Goal: Complete application form

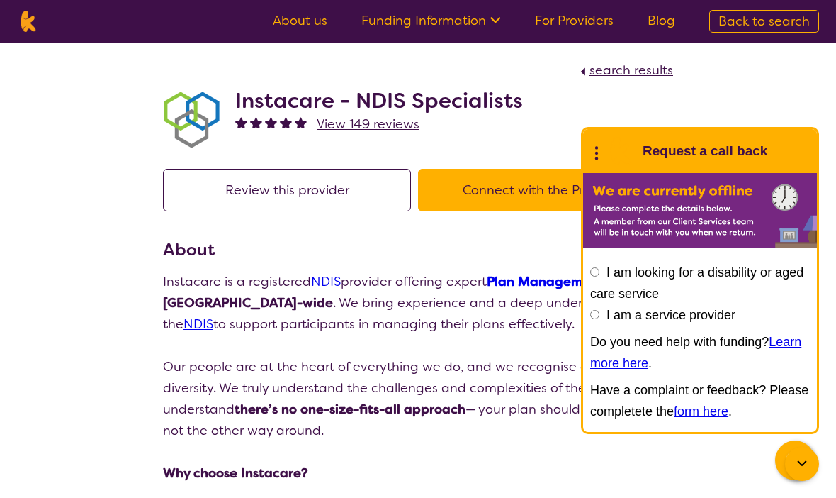
click at [509, 186] on button "Connect with the Provider" at bounding box center [542, 190] width 248 height 43
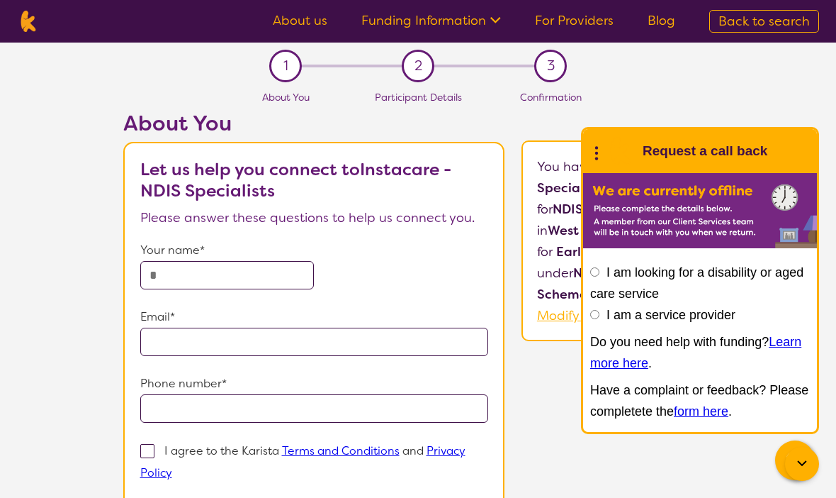
click at [603, 153] on icon at bounding box center [597, 151] width 18 height 22
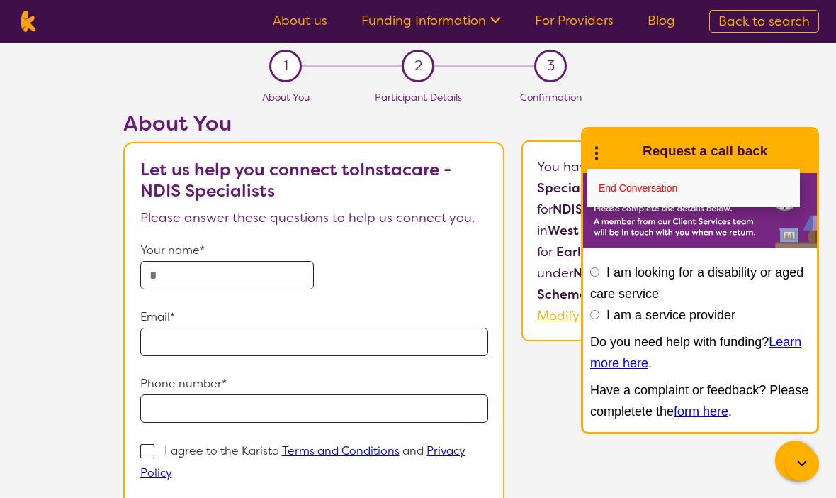
click at [677, 189] on link "End Conversation" at bounding box center [694, 188] width 213 height 38
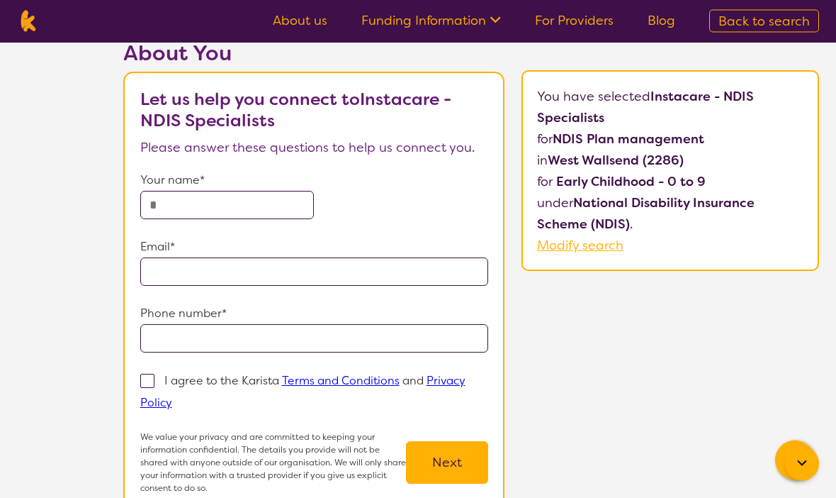
scroll to position [70, 0]
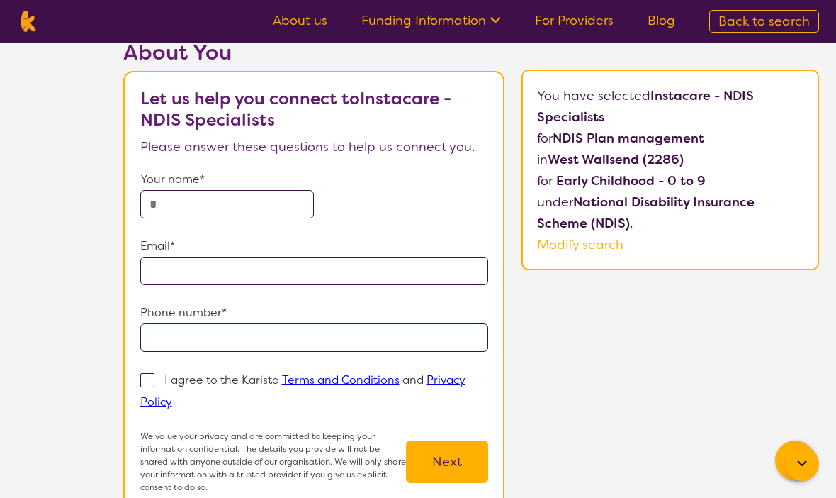
click at [240, 211] on input "text" at bounding box center [227, 204] width 174 height 28
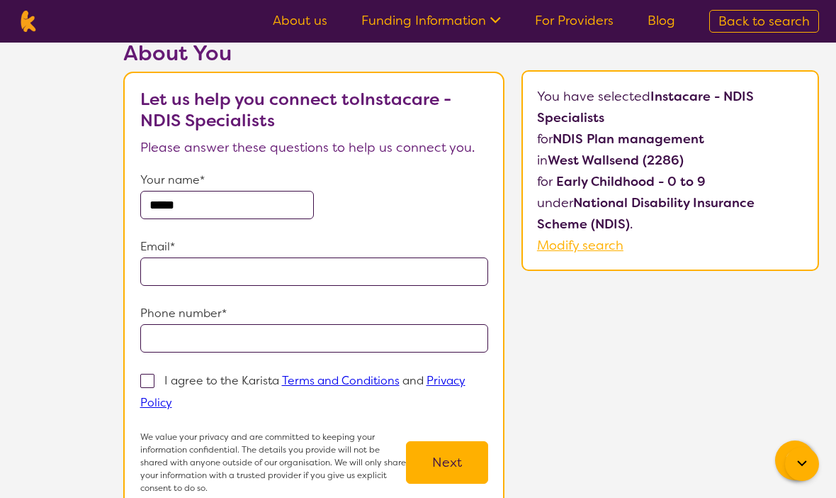
type input "*****"
click at [409, 282] on input "email" at bounding box center [314, 271] width 348 height 28
type input "**********"
click at [479, 337] on input "tel" at bounding box center [314, 338] width 348 height 28
type input "**********"
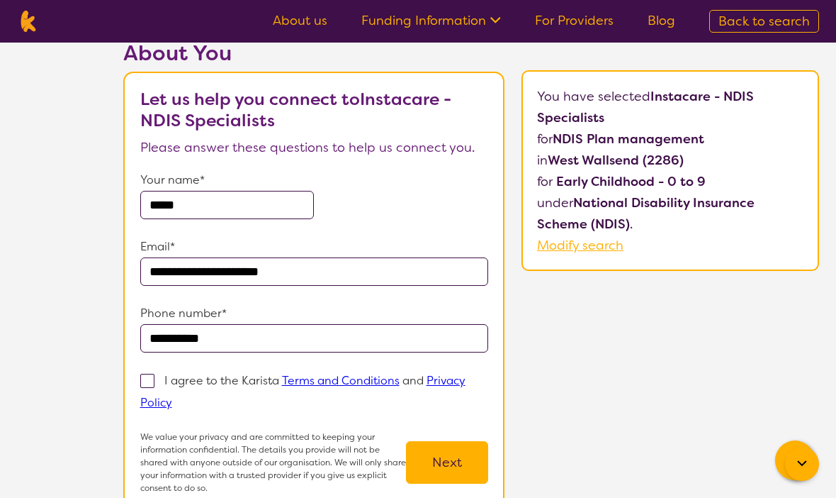
click at [142, 379] on span at bounding box center [147, 381] width 14 height 14
click at [172, 397] on input "I agree to the Karista Terms and Conditions and Privacy Policy" at bounding box center [176, 401] width 9 height 9
checkbox input "true"
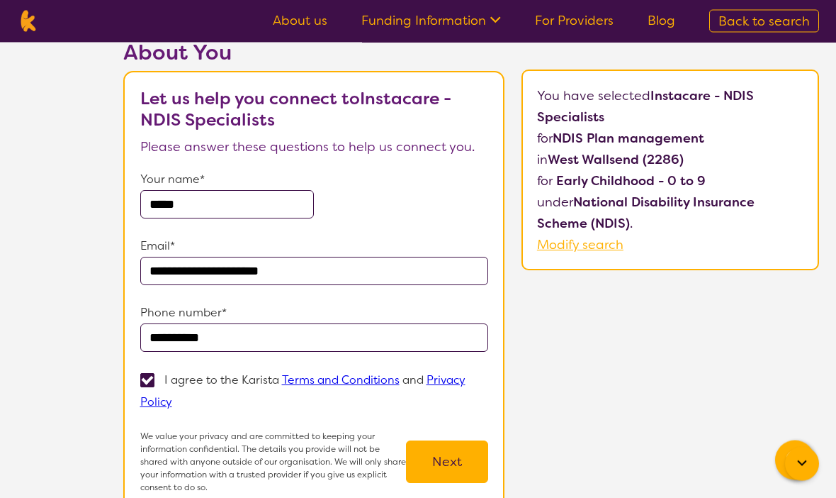
click at [488, 457] on button "Next" at bounding box center [447, 462] width 82 height 43
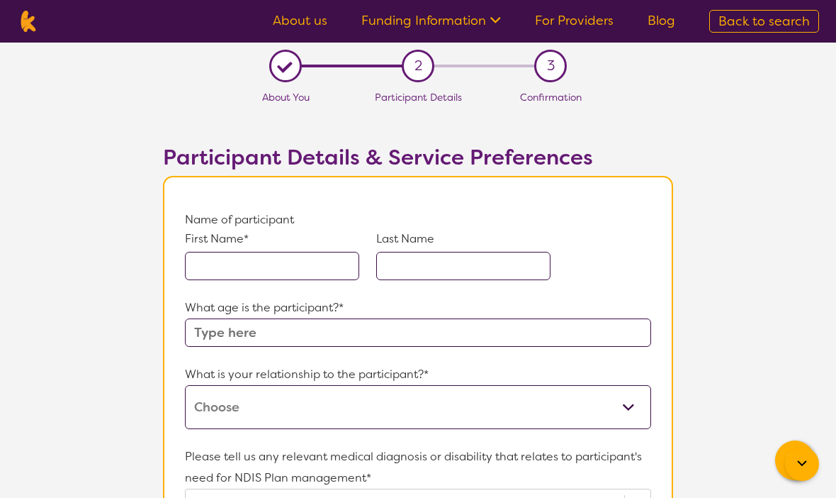
click at [288, 261] on input "text" at bounding box center [272, 266] width 174 height 28
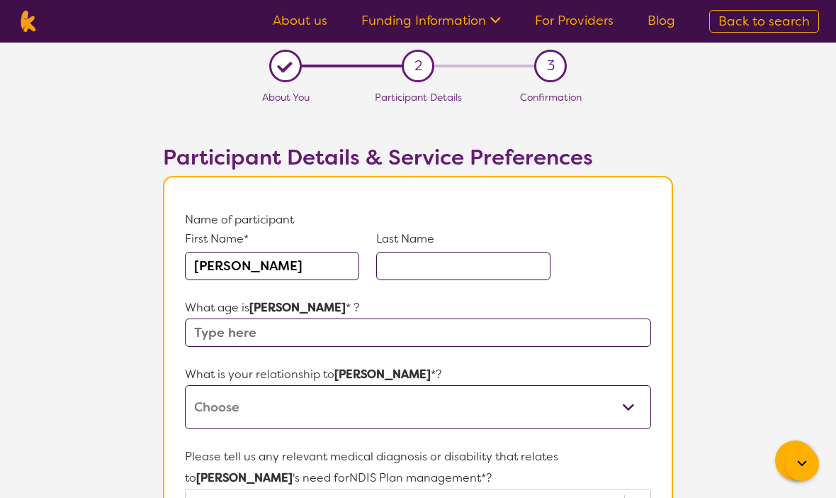
type input "[PERSON_NAME]"
click at [475, 263] on input "text" at bounding box center [463, 266] width 174 height 28
type input "[PERSON_NAME]"
click at [512, 331] on input "text" at bounding box center [418, 332] width 466 height 28
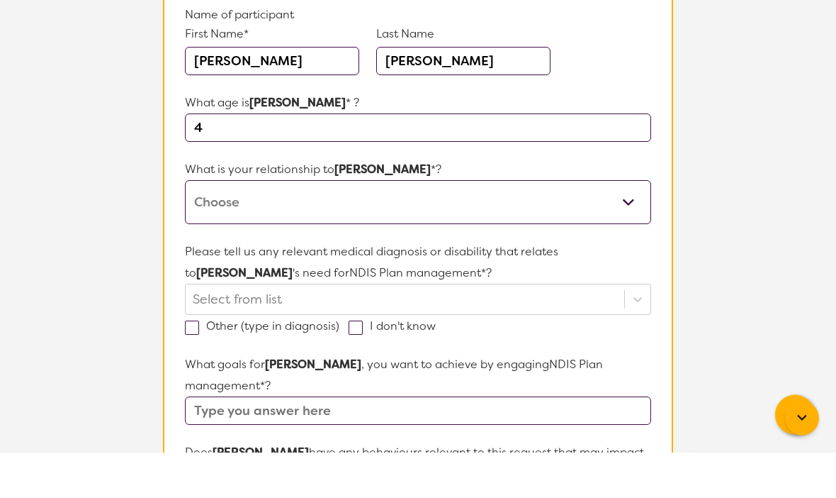
type input "4"
click at [548, 226] on select "This request is for myself I am their parent I am their child I am their spouse…" at bounding box center [418, 248] width 466 height 44
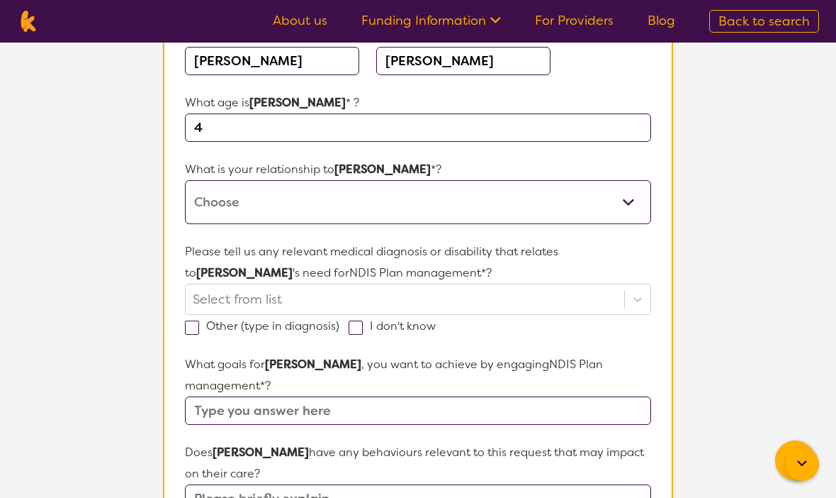
select select "I am their parent"
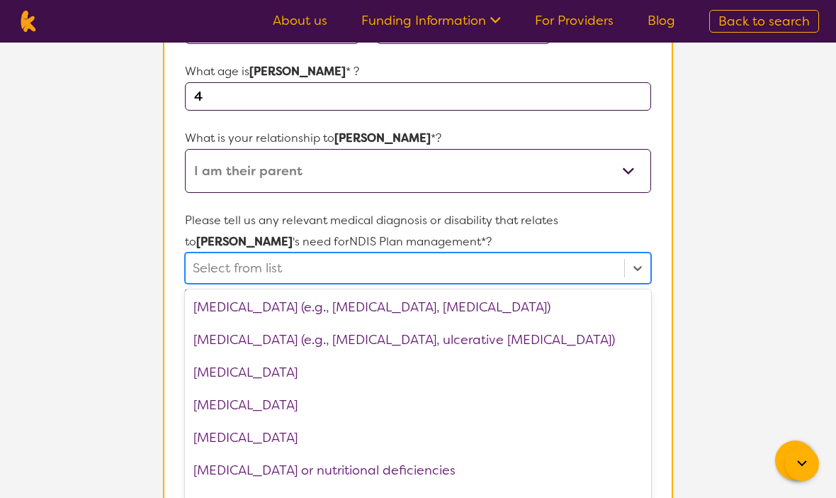
scroll to position [1239, 0]
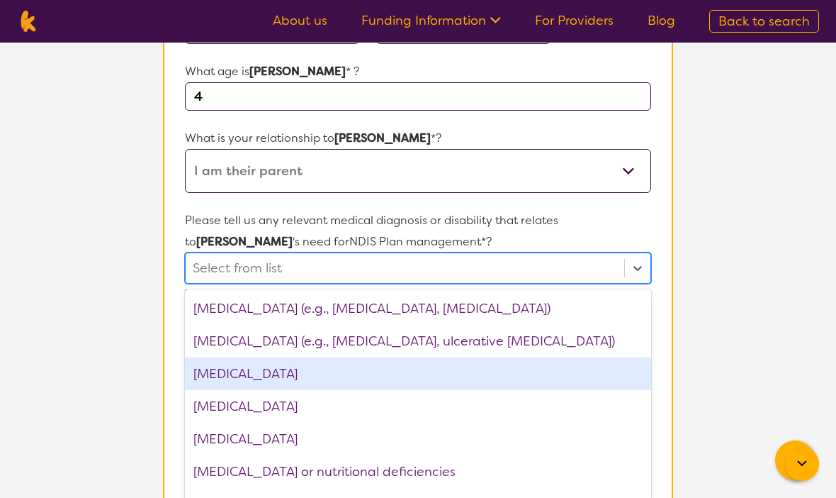
click at [295, 375] on div "[MEDICAL_DATA]" at bounding box center [418, 373] width 466 height 33
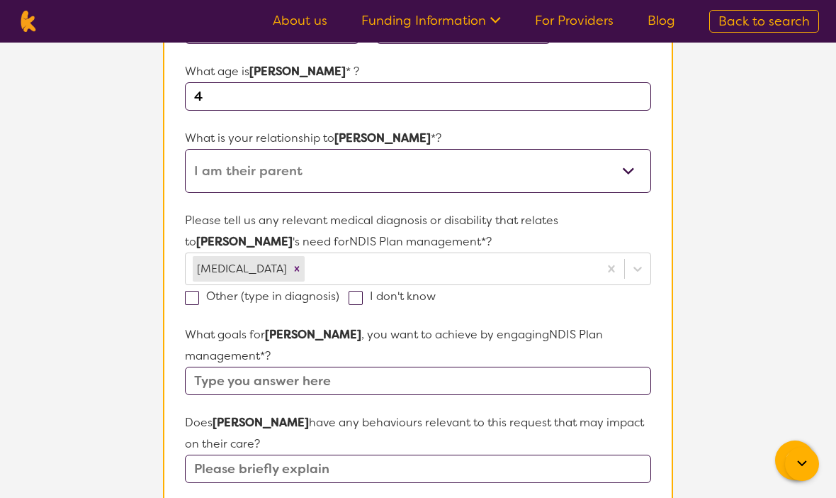
click at [201, 291] on label "Other (type in diagnosis)" at bounding box center [267, 295] width 164 height 15
click at [340, 291] on input "Other (type in diagnosis)" at bounding box center [344, 295] width 9 height 9
checkbox input "true"
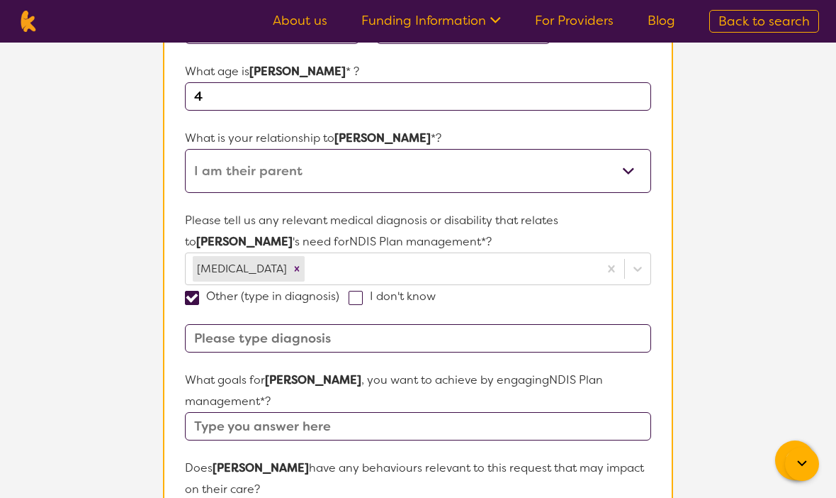
click at [266, 348] on input at bounding box center [418, 338] width 466 height 28
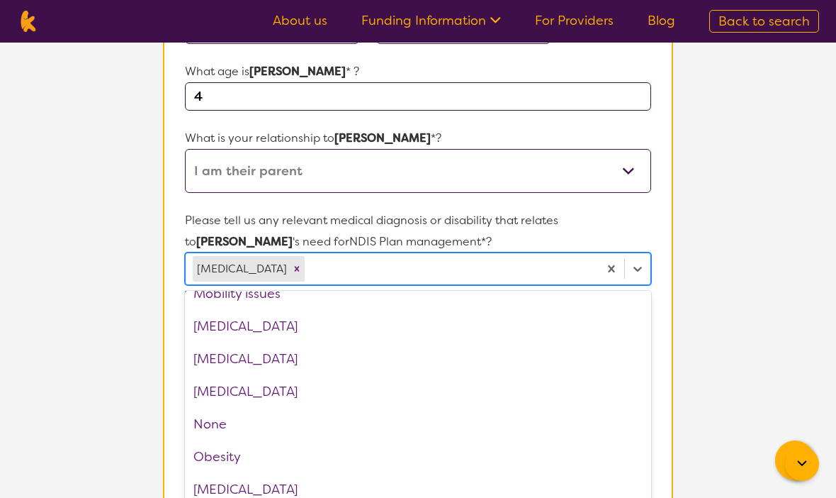
scroll to position [1454, 0]
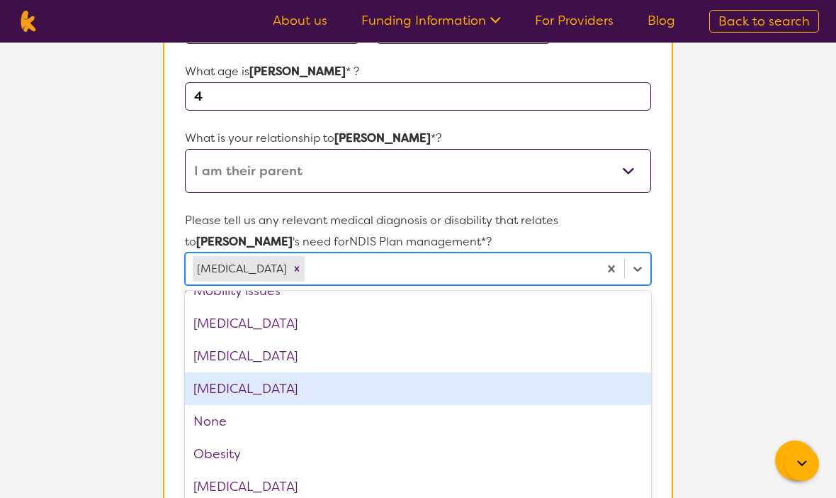
click at [318, 395] on div "[MEDICAL_DATA]" at bounding box center [418, 388] width 466 height 33
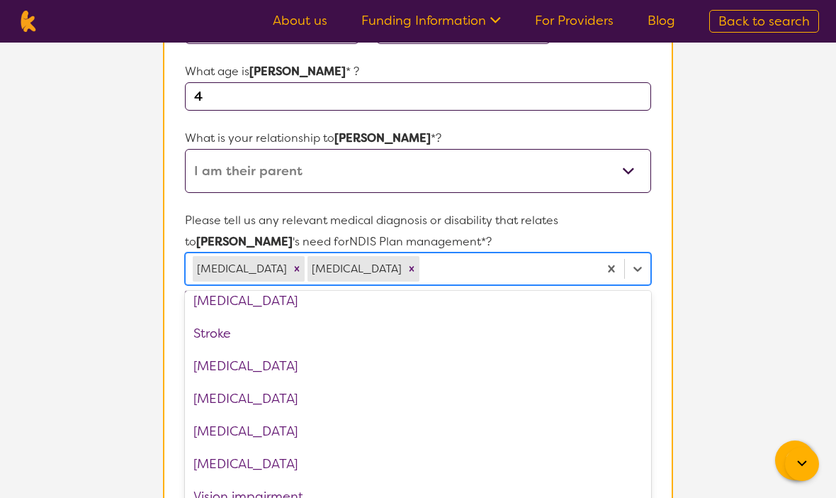
scroll to position [2133, 0]
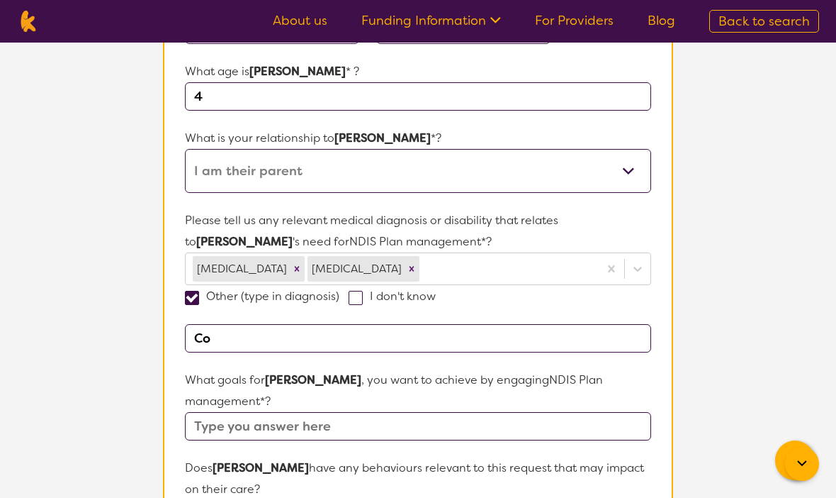
click at [553, 232] on p "Please tell us any relevant medical diagnosis or disability that relates to [PE…" at bounding box center [418, 231] width 466 height 43
click at [408, 337] on input "Co" at bounding box center [418, 338] width 466 height 28
type input "C"
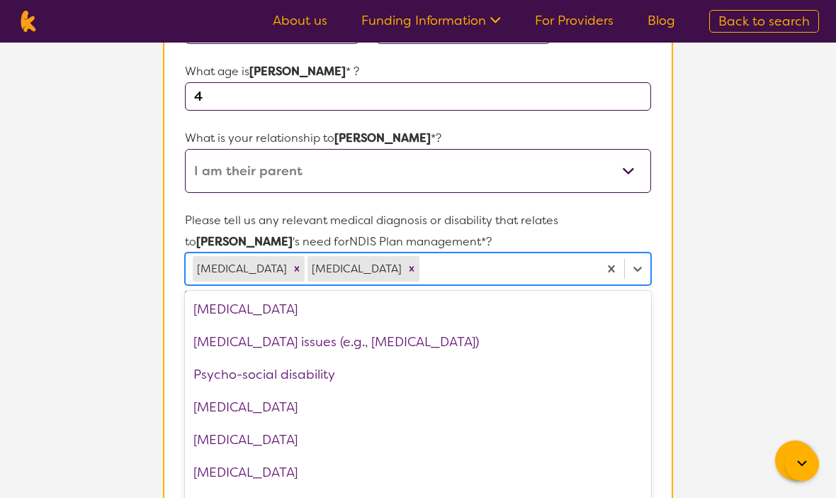
scroll to position [1827, 0]
click at [707, 240] on section "L About You 2 Participant Details 3 Confirmation Participant Details & Service …" at bounding box center [418, 465] width 836 height 1318
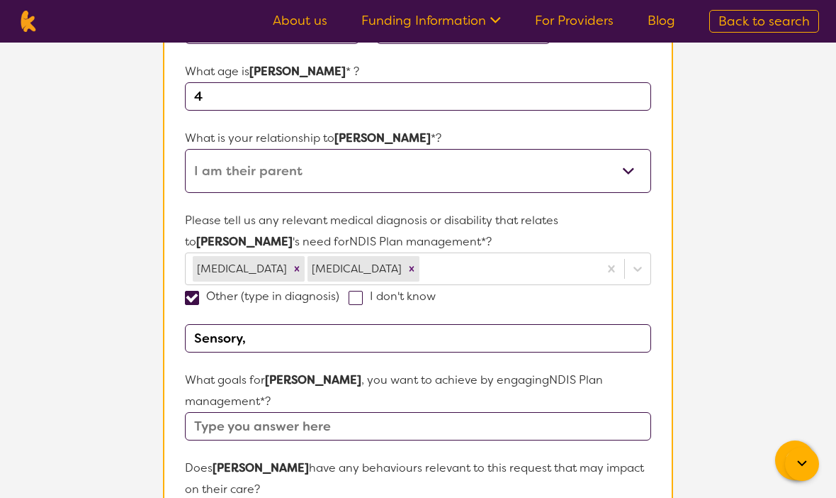
click at [465, 332] on input "Sensory," at bounding box center [418, 338] width 466 height 28
click at [361, 349] on input "Cognitive, Sensory," at bounding box center [418, 338] width 466 height 28
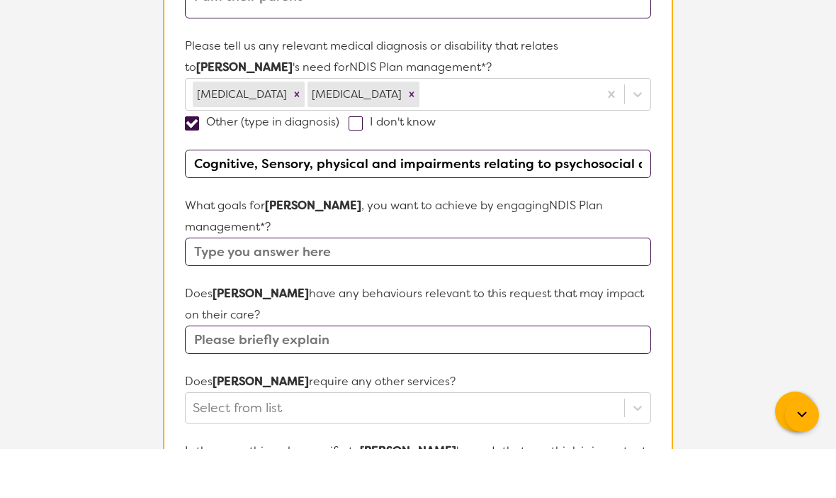
scroll to position [364, 0]
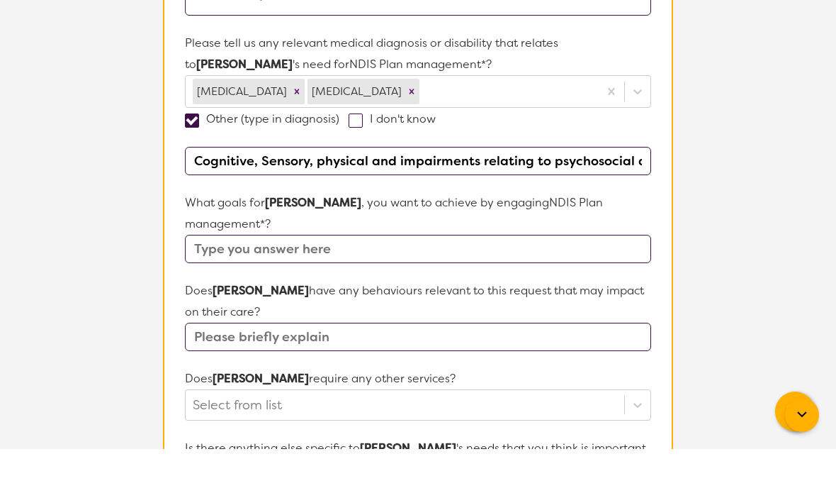
type input "Cognitive, Sensory, physical and impairments relating to psychosocial disabilit…"
click at [598, 284] on input "text" at bounding box center [418, 298] width 466 height 28
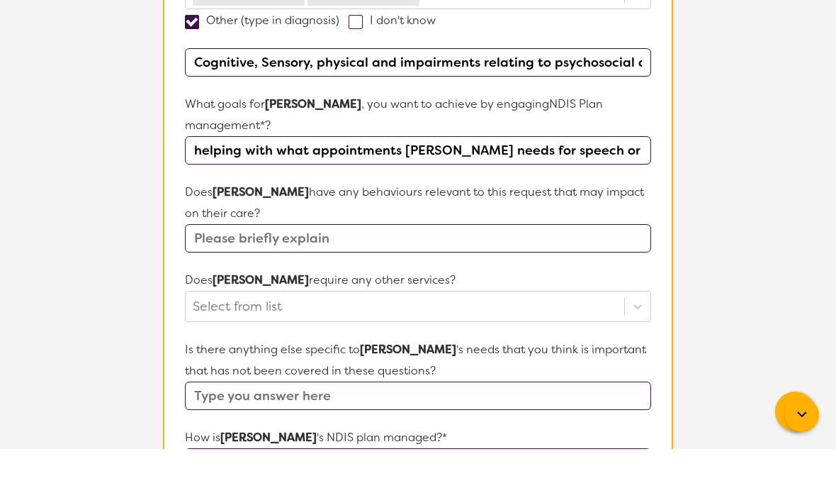
scroll to position [471, 0]
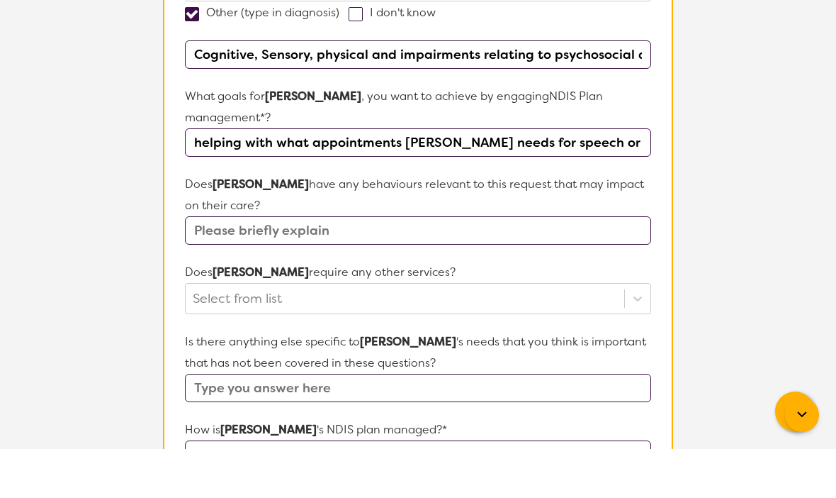
type input "helping with what appointments [PERSON_NAME] needs for speech or any other plac…"
click at [600, 265] on input "text" at bounding box center [418, 279] width 466 height 28
type input "no"
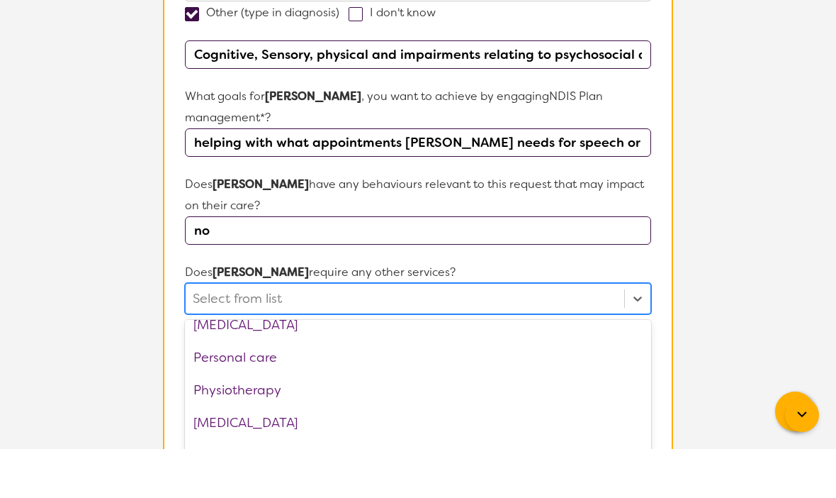
scroll to position [374, 0]
click at [534, 422] on div "Physiotherapy" at bounding box center [418, 438] width 466 height 33
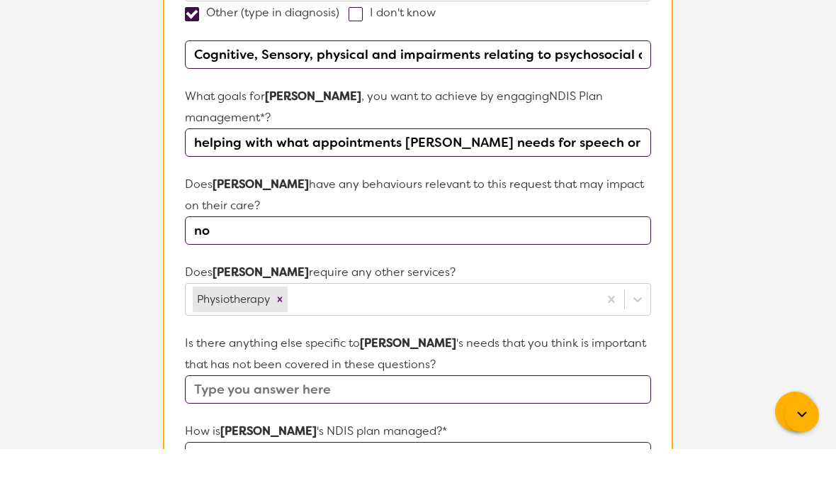
scroll to position [520, 0]
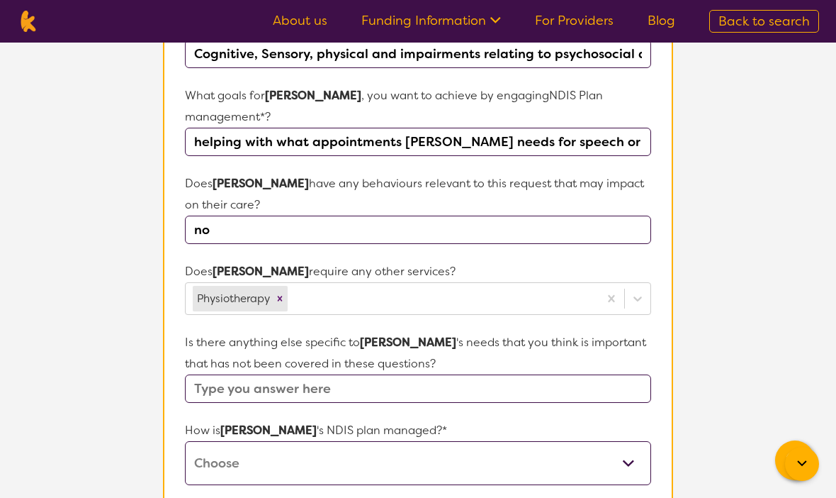
click at [503, 374] on input "text" at bounding box center [418, 388] width 466 height 28
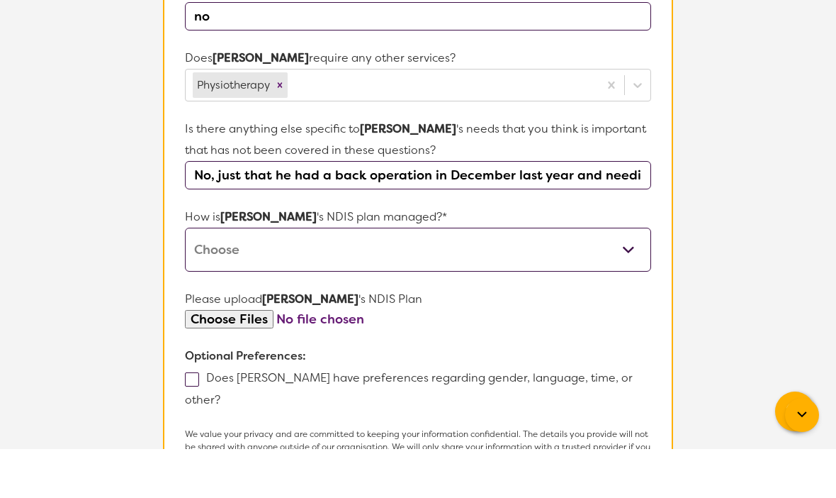
scroll to position [685, 0]
type input "No, just that he had a back operation in December last year and needing more he…"
click at [193, 420] on span at bounding box center [192, 427] width 14 height 14
click at [220, 442] on input "Does [PERSON_NAME] have preferences regarding gender, language, time, or other?" at bounding box center [224, 446] width 9 height 9
checkbox input "true"
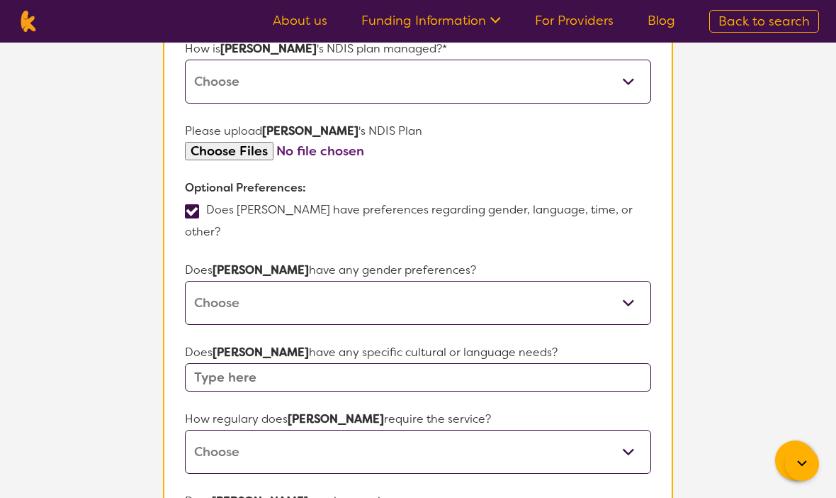
scroll to position [904, 0]
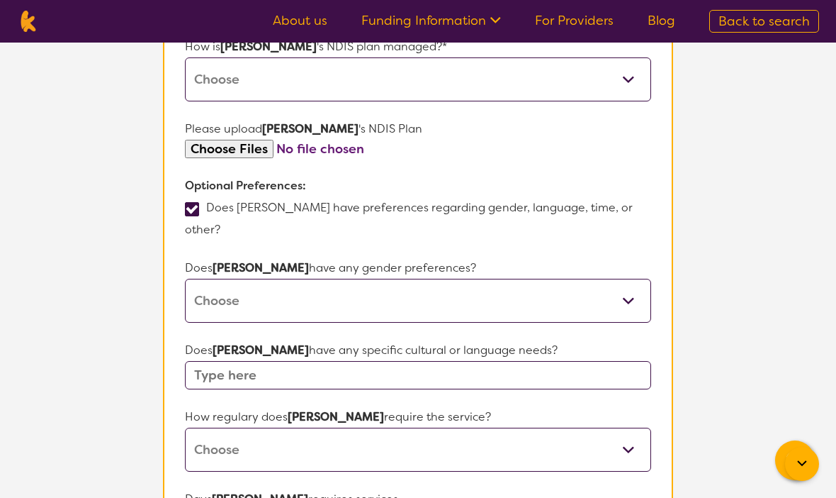
click at [500, 279] on select "[DEMOGRAPHIC_DATA] [DEMOGRAPHIC_DATA] Other No Preference" at bounding box center [418, 301] width 466 height 44
select select "No preference"
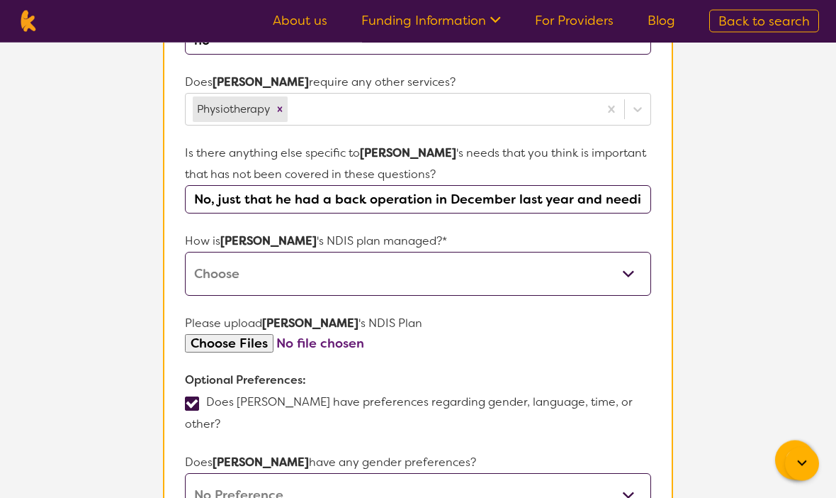
scroll to position [709, 0]
click at [430, 254] on select "Self-managed NDIS plan Managed by a registered plan management provider (not th…" at bounding box center [418, 274] width 466 height 44
select select "I'm not sure"
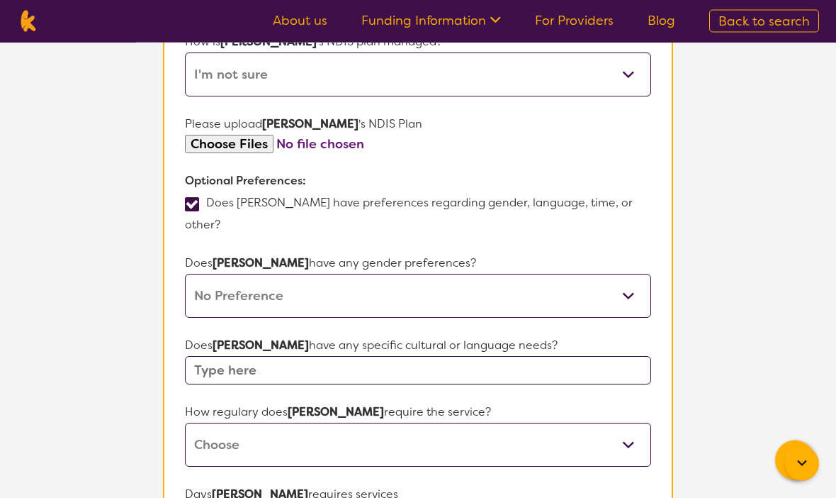
scroll to position [909, 0]
click at [620, 356] on input "text" at bounding box center [418, 370] width 466 height 28
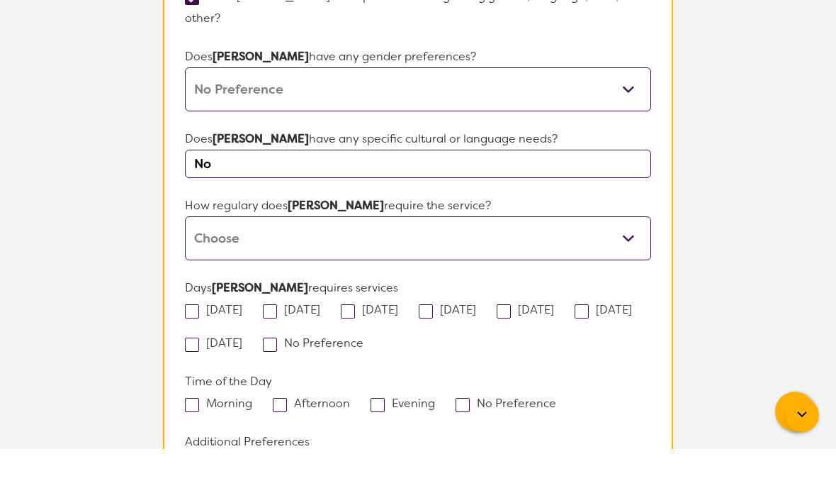
scroll to position [1070, 0]
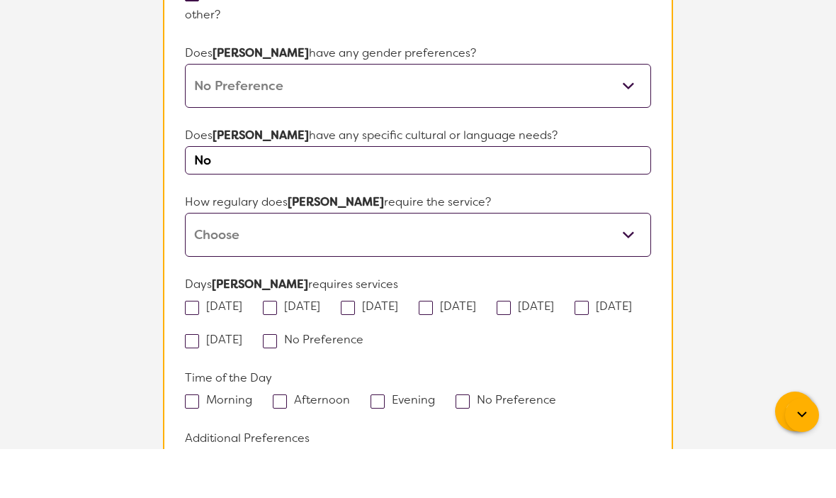
type input "No"
click at [542, 262] on select "Daily Twice a week Weekly Every fortnight Monthly Other" at bounding box center [418, 284] width 466 height 44
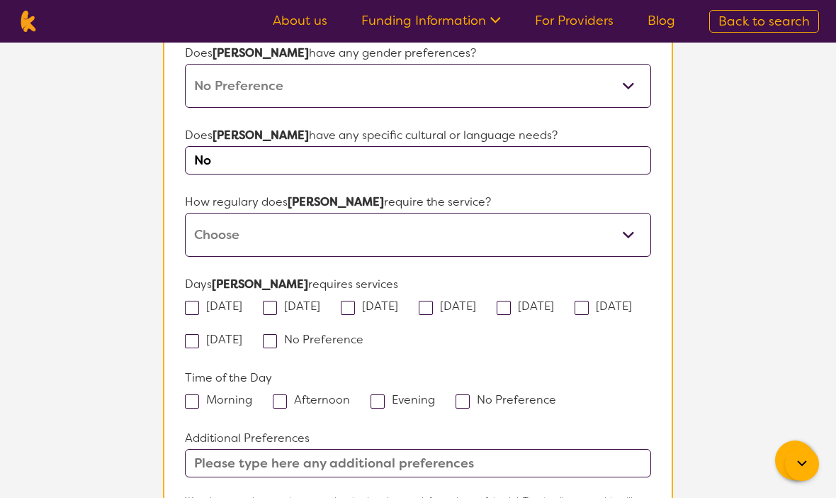
select select "Weekly"
click at [277, 334] on span at bounding box center [270, 341] width 14 height 14
click at [371, 334] on input "No Preference" at bounding box center [368, 338] width 9 height 9
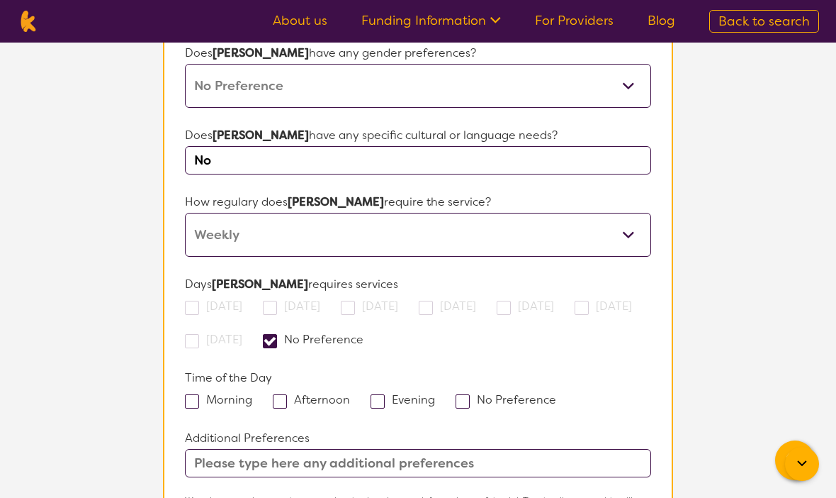
click at [277, 334] on span at bounding box center [270, 341] width 14 height 14
click at [372, 334] on input "No Preference" at bounding box center [368, 338] width 9 height 9
checkbox input "false"
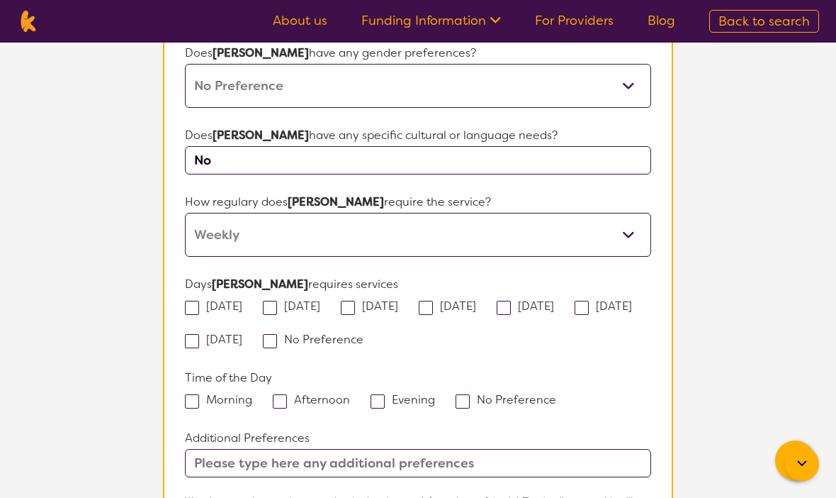
click at [202, 392] on label "Morning" at bounding box center [223, 399] width 77 height 15
click at [252, 394] on input "Morning" at bounding box center [256, 398] width 9 height 9
checkbox input "true"
click at [197, 301] on span at bounding box center [192, 308] width 14 height 14
click at [242, 301] on input "[DATE]" at bounding box center [246, 305] width 9 height 9
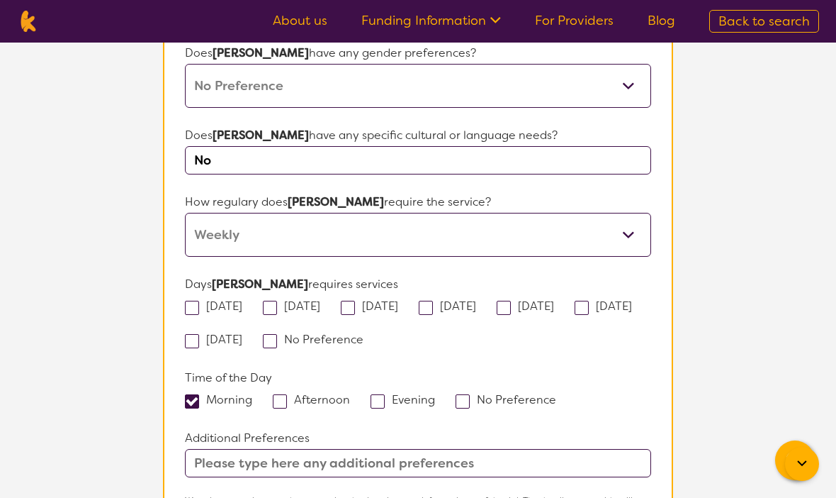
checkbox input "true"
click at [433, 301] on span at bounding box center [426, 308] width 14 height 14
click at [476, 301] on input "[DATE]" at bounding box center [480, 305] width 9 height 9
checkbox input "true"
click at [511, 301] on span at bounding box center [504, 308] width 14 height 14
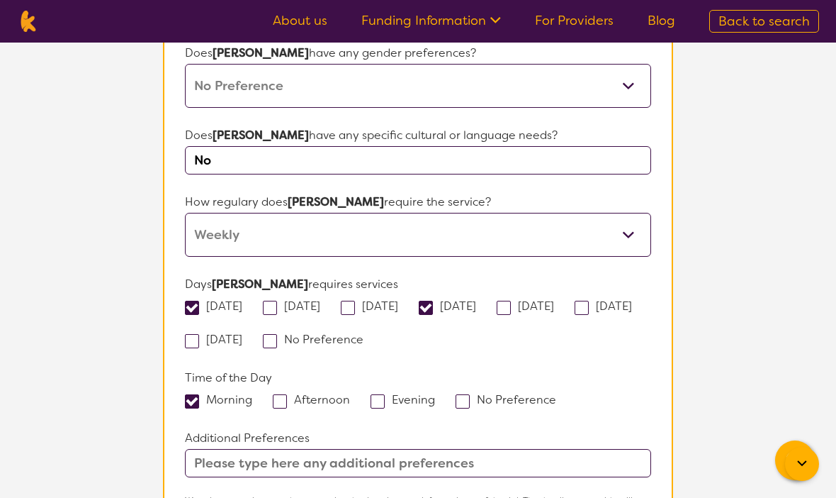
click at [563, 301] on input "[DATE]" at bounding box center [558, 305] width 9 height 9
checkbox input "true"
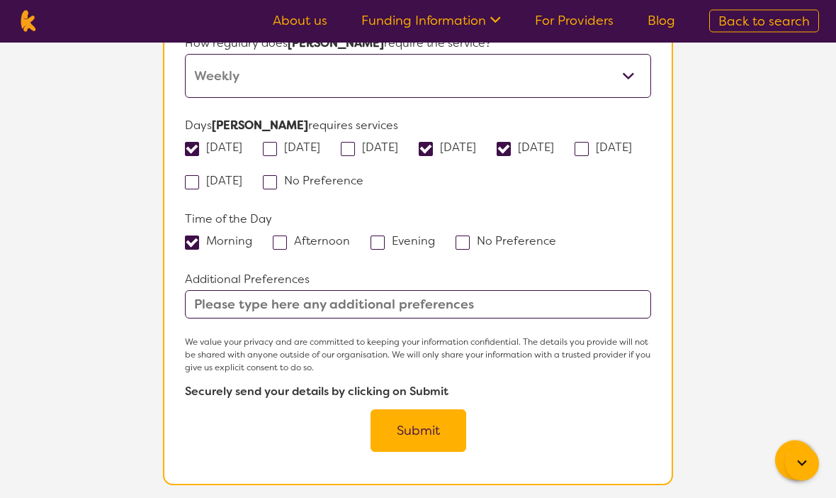
scroll to position [1279, 0]
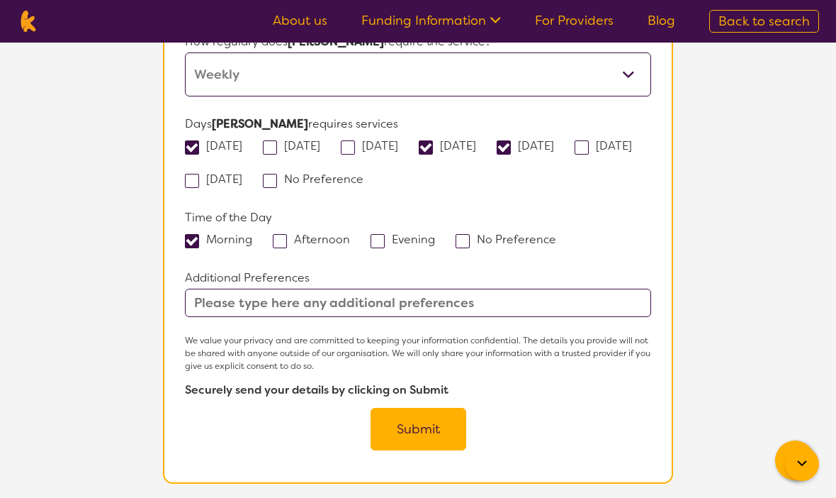
click at [488, 288] on input "text" at bounding box center [418, 302] width 466 height 28
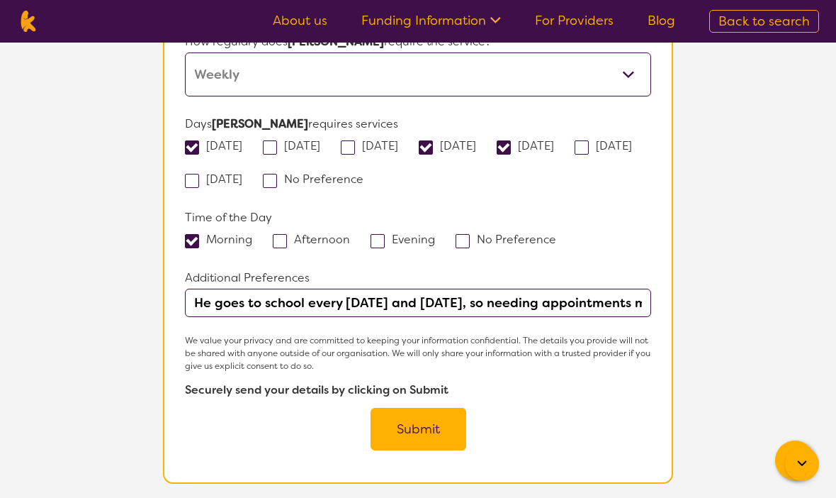
click at [466, 288] on input "He goes to school every [DATE] and [DATE], so needing appointments made on mond…" at bounding box center [418, 302] width 466 height 28
click at [542, 288] on input "He goes to school every [DATE] and [DATE], so needing appointments made [DATE],…" at bounding box center [418, 302] width 466 height 28
click at [618, 288] on input "He goes to school every [DATE] and [DATE], so needing appointments made [DATE],…" at bounding box center [418, 302] width 466 height 28
type input "He goes to school every [DATE] and [DATE], so needing appointments made [DATE],…"
click at [439, 408] on button "Submit" at bounding box center [419, 429] width 96 height 43
